Goal: Transaction & Acquisition: Purchase product/service

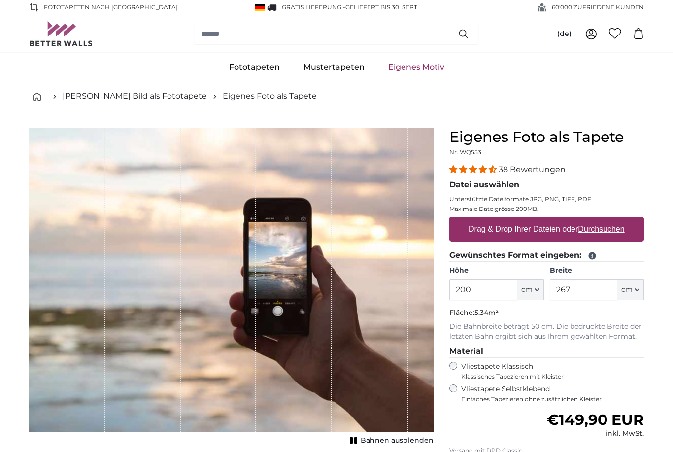
click at [613, 232] on u "Durchsuchen" at bounding box center [601, 229] width 46 height 8
click at [613, 220] on input "Drag & Drop Ihrer Dateien oder Durchsuchen" at bounding box center [546, 218] width 195 height 3
type input "**********"
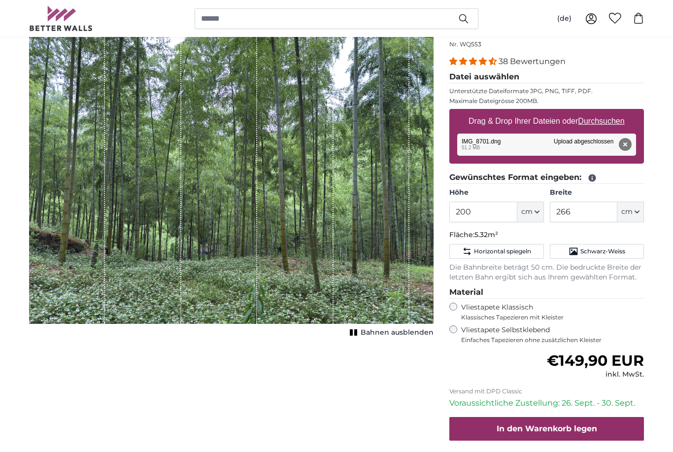
scroll to position [107, 0]
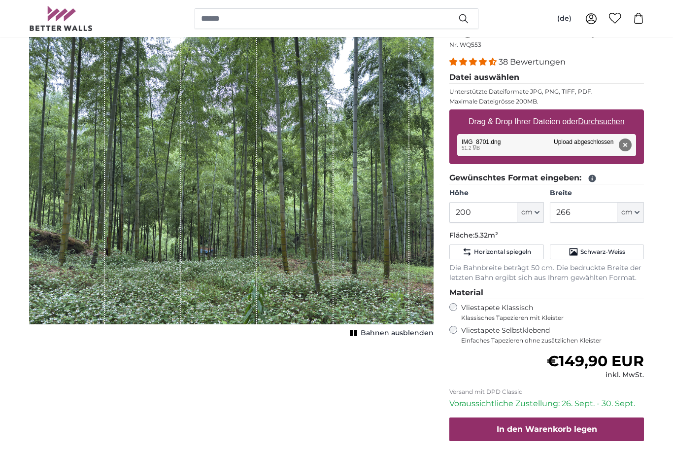
click at [634, 216] on button "cm" at bounding box center [630, 212] width 27 height 21
click at [592, 209] on input "266" at bounding box center [583, 212] width 67 height 21
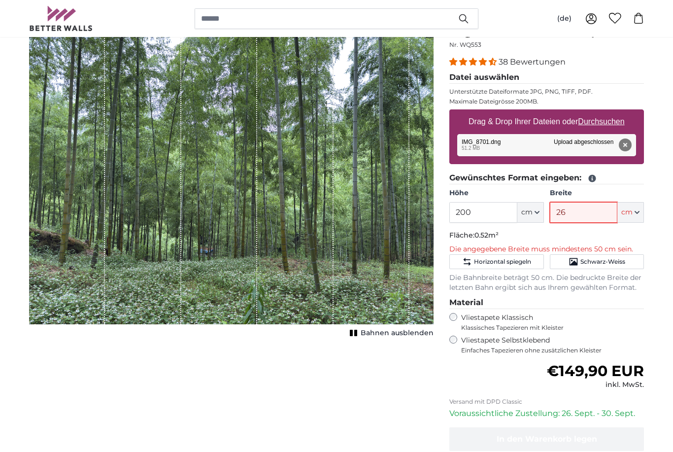
type input "2"
type input "200"
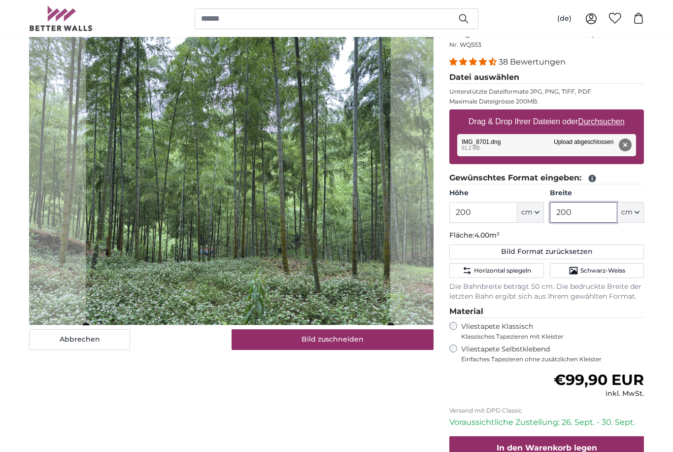
type input "200"
click at [537, 215] on button "cm" at bounding box center [530, 212] width 27 height 21
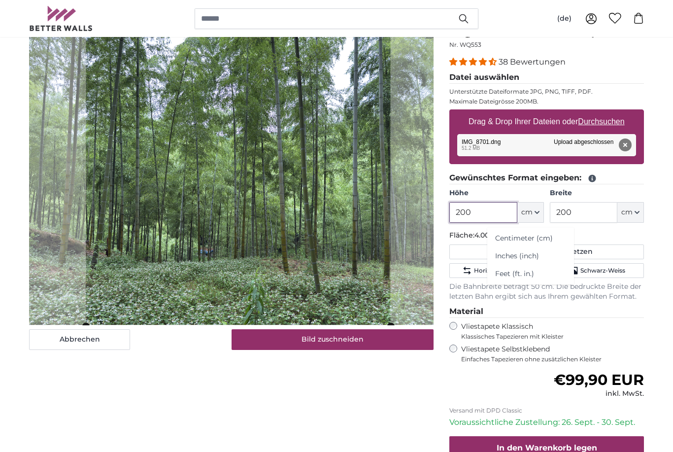
click at [493, 218] on input "200" at bounding box center [482, 212] width 67 height 21
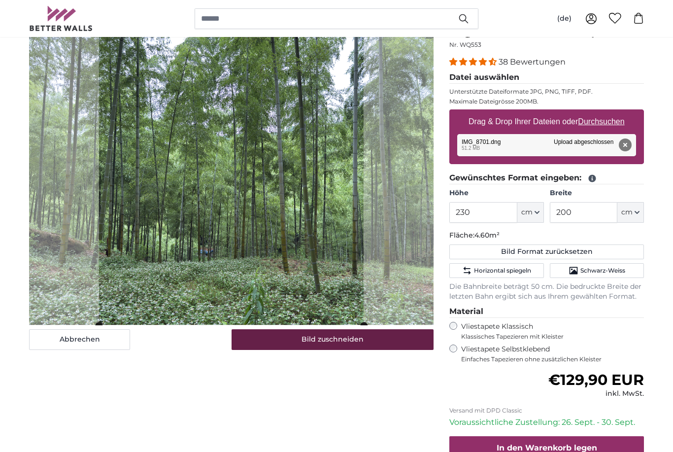
click at [295, 346] on button "Bild zuschneiden" at bounding box center [333, 339] width 202 height 21
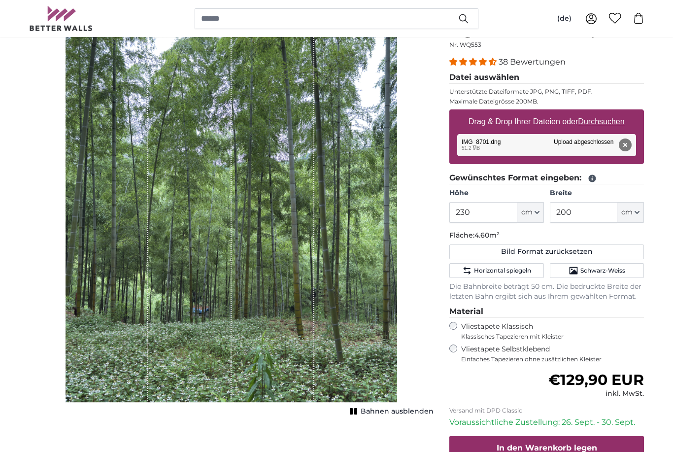
click at [462, 346] on label "Vliestapete Selbstklebend Einfaches Tapezieren ohne zusätzlichen Kleister" at bounding box center [552, 353] width 183 height 19
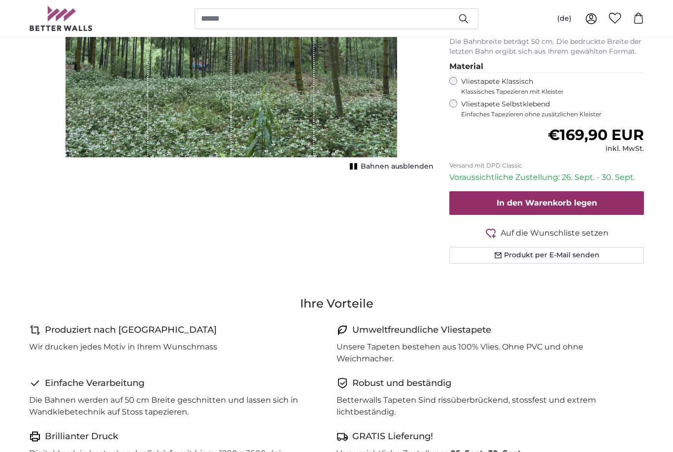
scroll to position [352, 0]
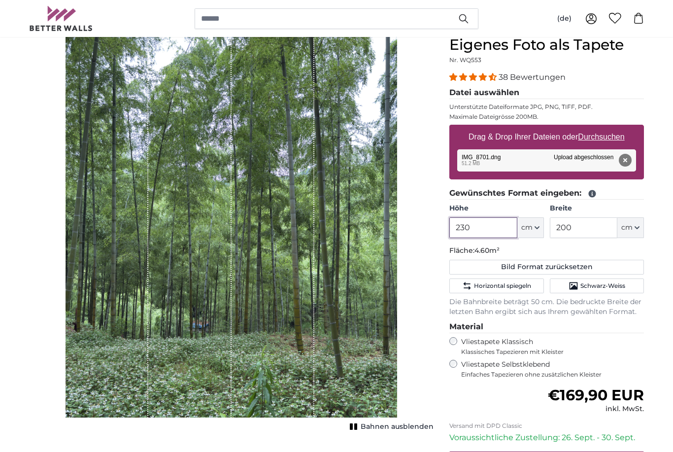
click at [501, 228] on input "230" at bounding box center [482, 227] width 67 height 21
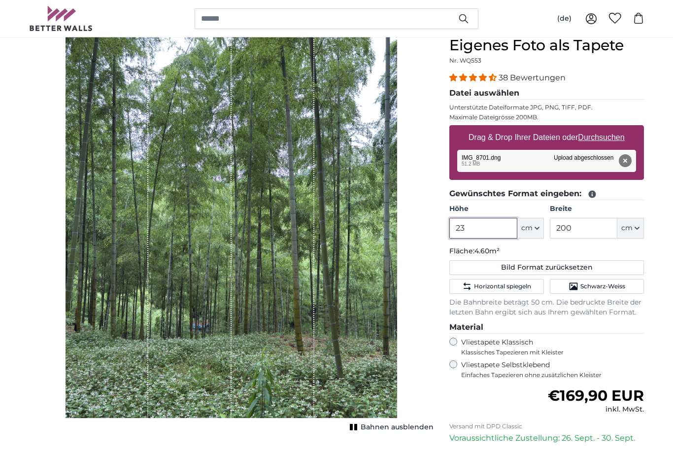
type input "2"
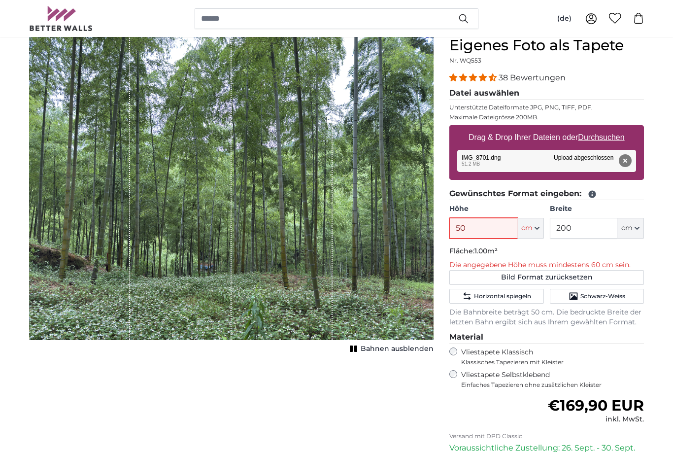
type input "5"
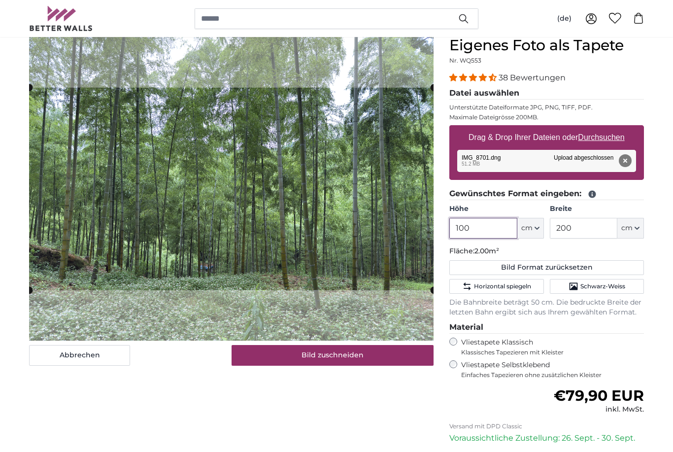
type input "100"
click at [603, 226] on input "200" at bounding box center [583, 228] width 67 height 21
type input "2"
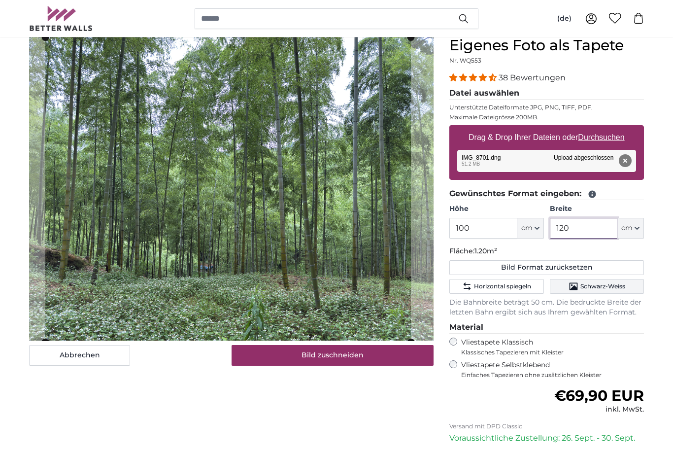
type input "120"
click at [613, 286] on span "Schwarz-Weiss" at bounding box center [602, 286] width 45 height 8
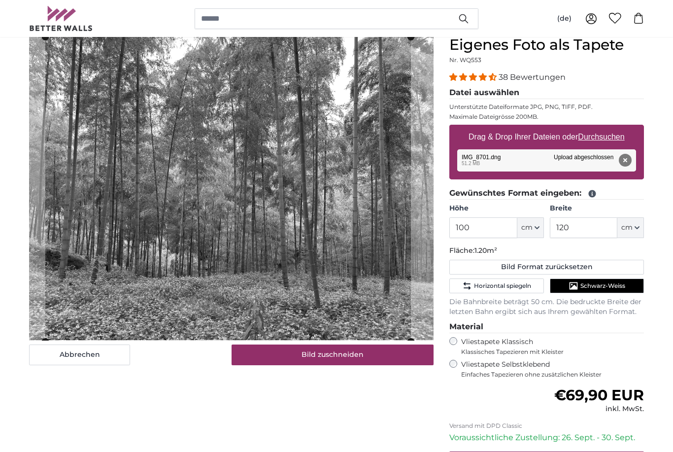
click at [626, 287] on button "Schwarz-Weiss" at bounding box center [597, 286] width 94 height 15
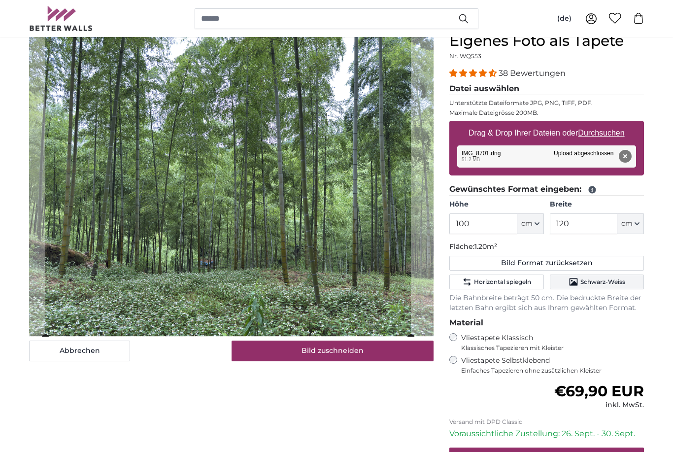
scroll to position [96, 0]
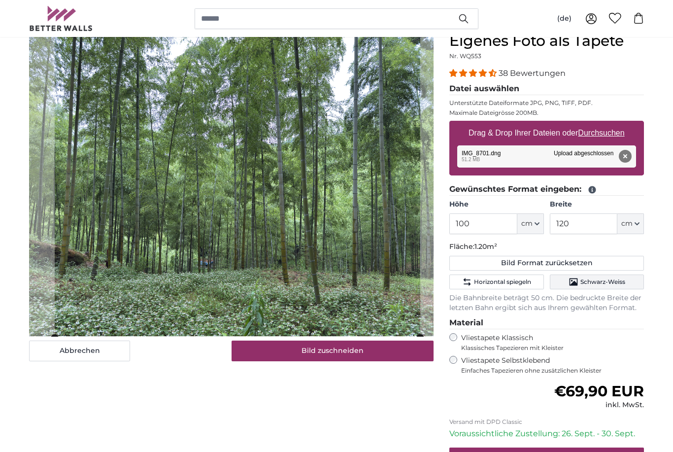
click at [86, 305] on cropper-handle at bounding box center [238, 185] width 366 height 304
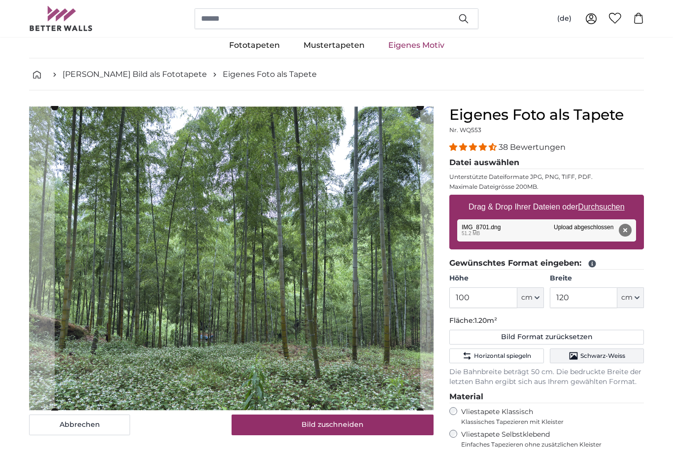
scroll to position [0, 0]
